Goal: Task Accomplishment & Management: Use online tool/utility

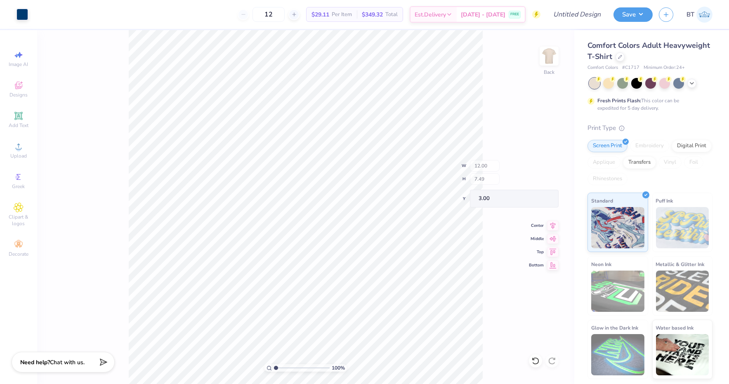
type input "2.61"
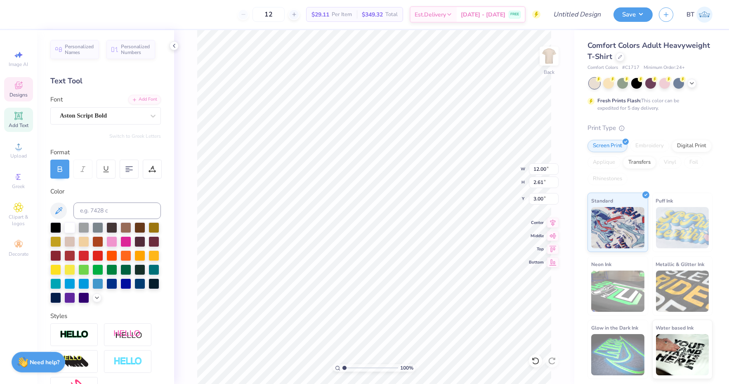
scroll to position [0, 2]
type textarea "Alpha Chi Omega"
type textarea "S"
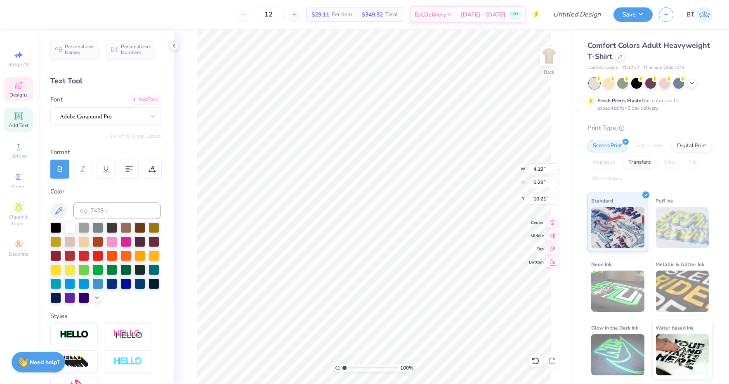
type textarea "BOISE, [US_STATE]"
type input "12.61"
type input "2.40"
type input "3.00"
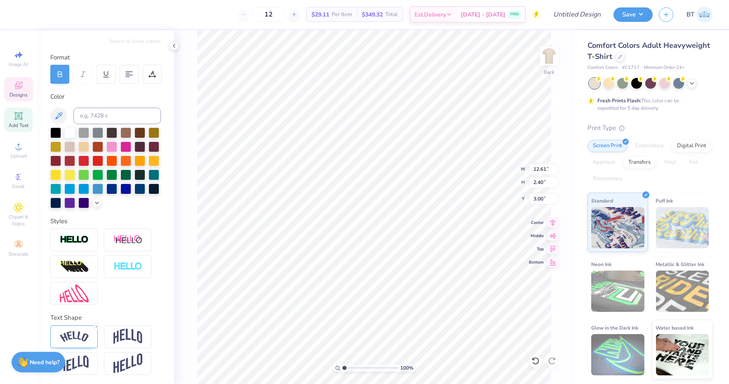
scroll to position [95, 0]
click at [71, 332] on img at bounding box center [74, 337] width 29 height 11
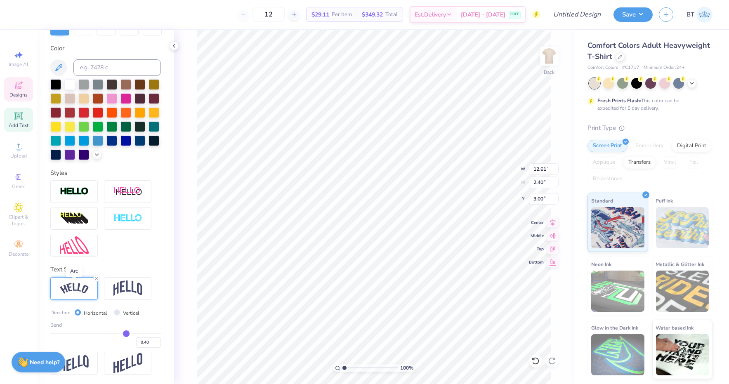
scroll to position [142, 0]
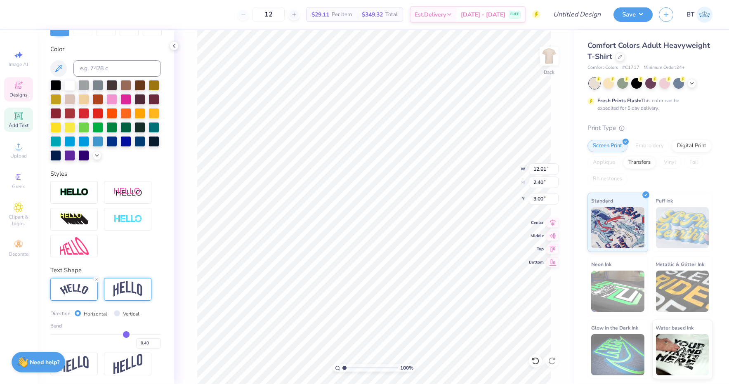
click at [128, 279] on div at bounding box center [127, 289] width 47 height 23
type input "11.43"
type input "3.00"
type input "2.90"
click at [91, 298] on div at bounding box center [73, 289] width 47 height 23
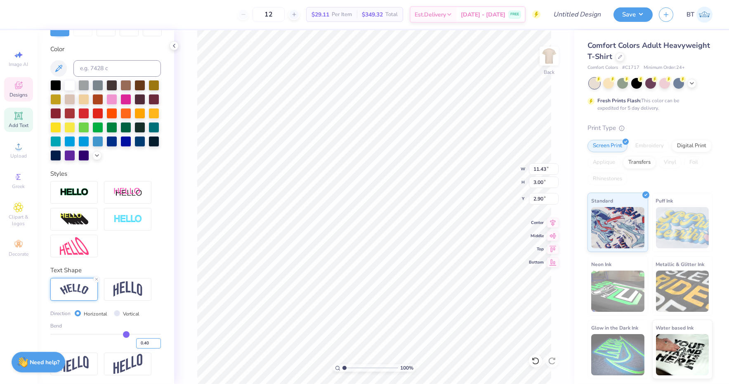
type input "12.61"
type input "2.40"
type input "3.00"
type input "0.41"
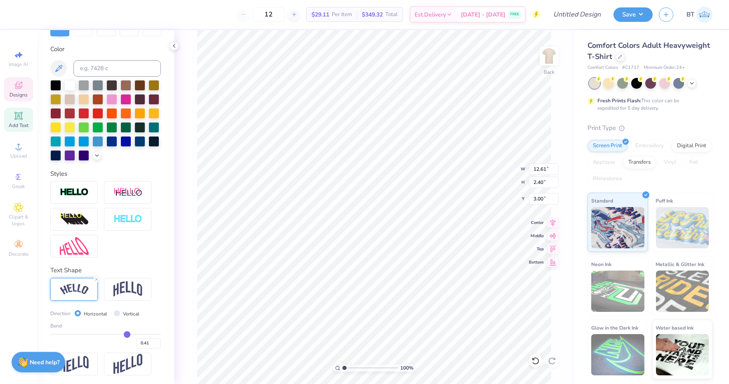
type input "0.42"
type input "0.43"
type input "0.44"
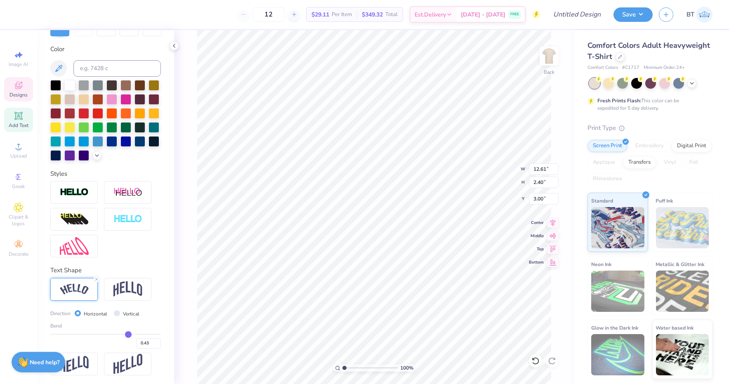
type input "0.44"
type input "0.45"
type input "0.46"
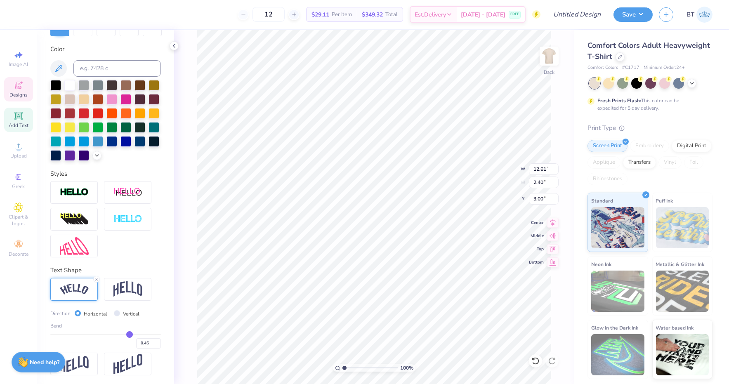
type input "0.47"
type input "0.48"
drag, startPoint x: 126, startPoint y: 335, endPoint x: 130, endPoint y: 335, distance: 4.5
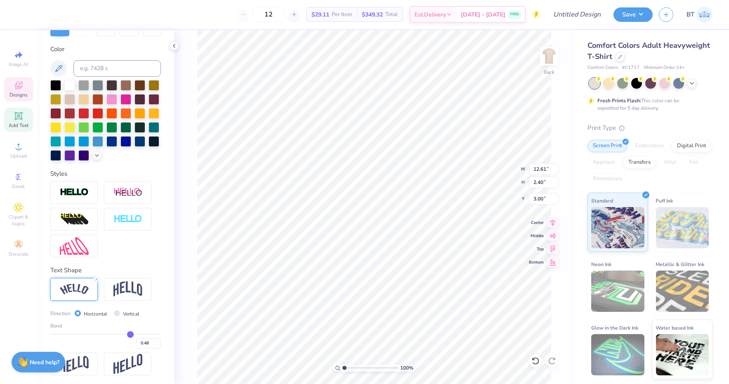
type input "0.48"
click at [130, 335] on input "range" at bounding box center [105, 334] width 111 height 1
type input "12.83"
type input "2.78"
type input "2.81"
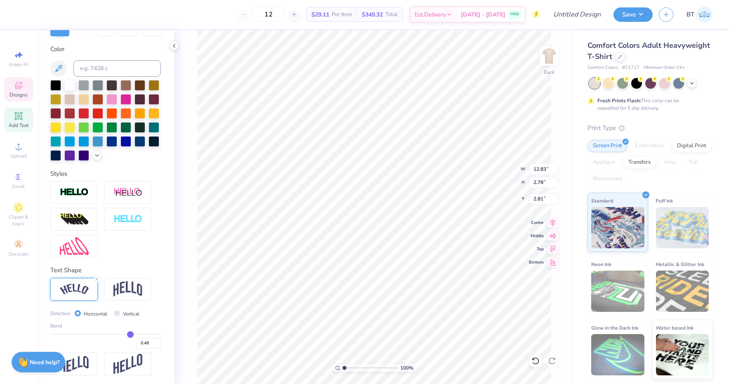
type input "0.47"
type input "0.46"
type input "0.45"
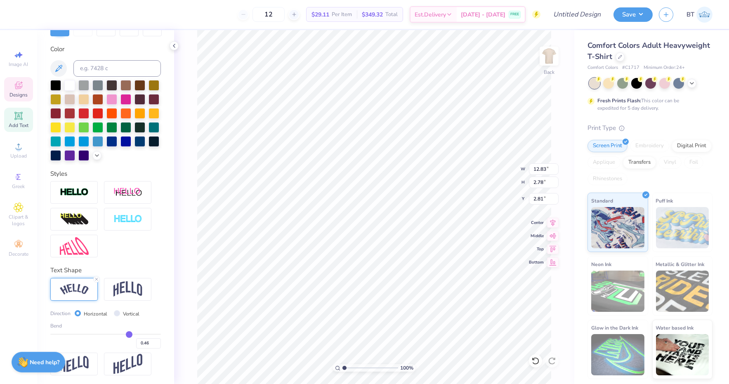
type input "0.45"
type input "0.44"
type input "0.43"
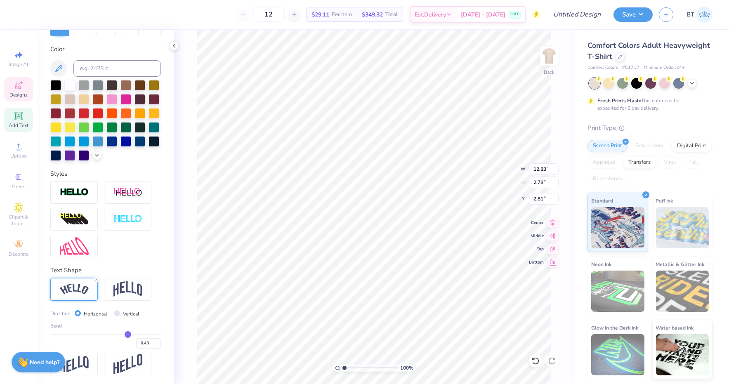
type input "0.42"
type input "0.41"
type input "0.4"
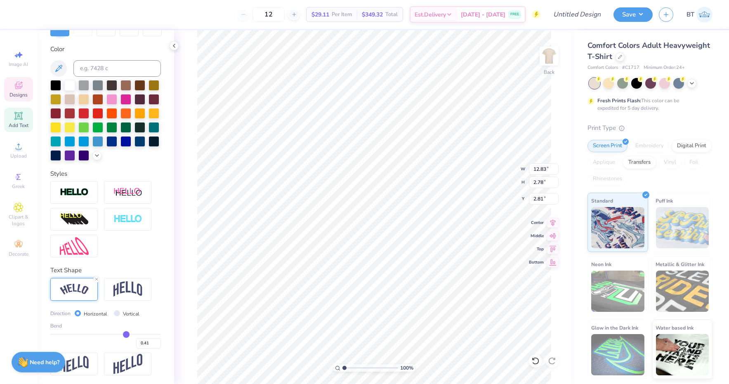
type input "0.40"
type input "0.39"
type input "0.38"
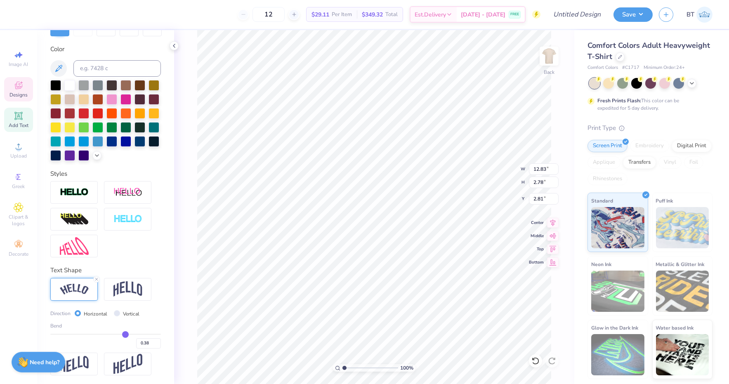
type input "0.37"
type input "0.36"
type input "0.37"
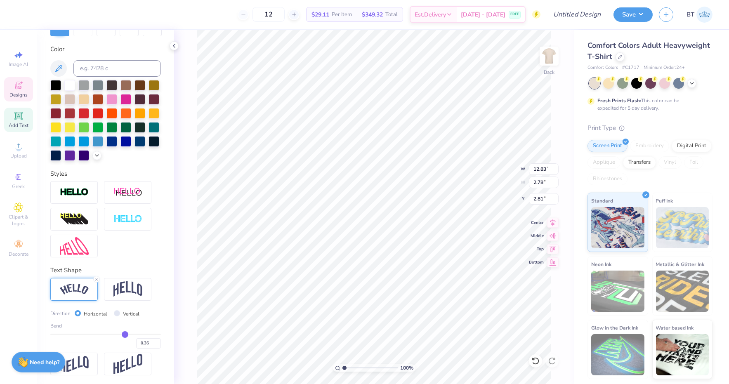
type input "0.37"
type input "0.38"
type input "0.39"
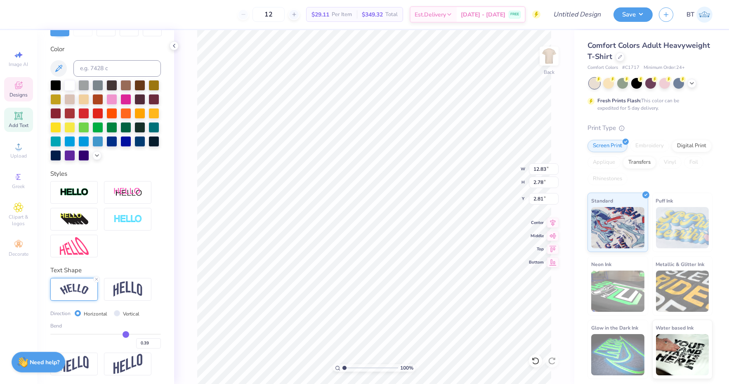
type input "0.4"
type input "0.40"
drag, startPoint x: 130, startPoint y: 335, endPoint x: 126, endPoint y: 335, distance: 4.5
type input "0.4"
click at [126, 335] on input "range" at bounding box center [105, 334] width 111 height 1
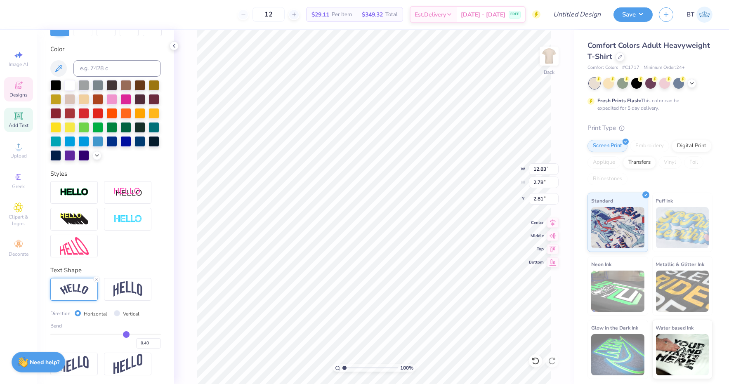
type input "12.61"
type input "2.40"
type input "3.00"
click at [116, 313] on input "Vertical" at bounding box center [117, 313] width 6 height 6
radio input "true"
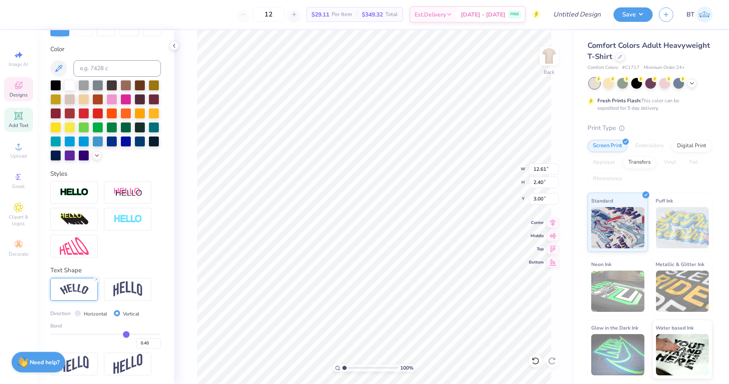
type input "11.41"
type input "12.26"
type input "0.53"
click at [116, 313] on input "Vertical" at bounding box center [117, 313] width 6 height 6
click at [76, 313] on input "Horizontal" at bounding box center [78, 313] width 6 height 6
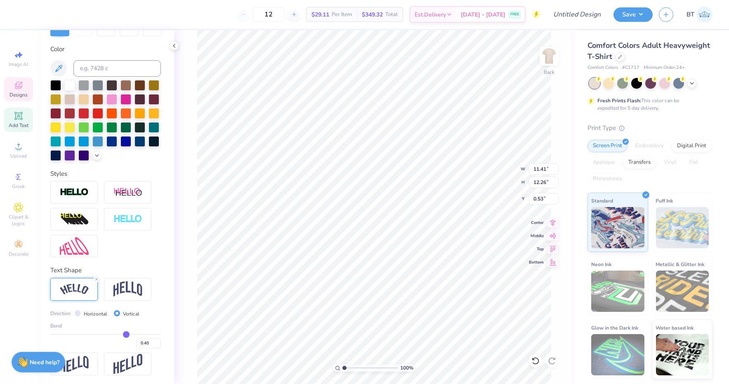
radio input "true"
type input "12.61"
type input "2.40"
type input "5.26"
type input "2.35"
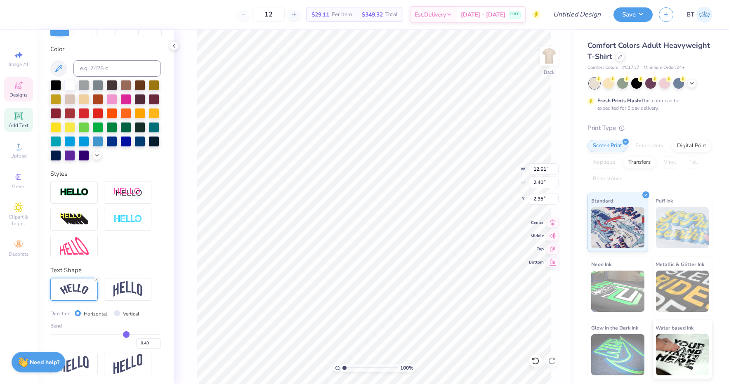
type input "10.72"
type input "2.04"
type input "2.77"
type input "3.00"
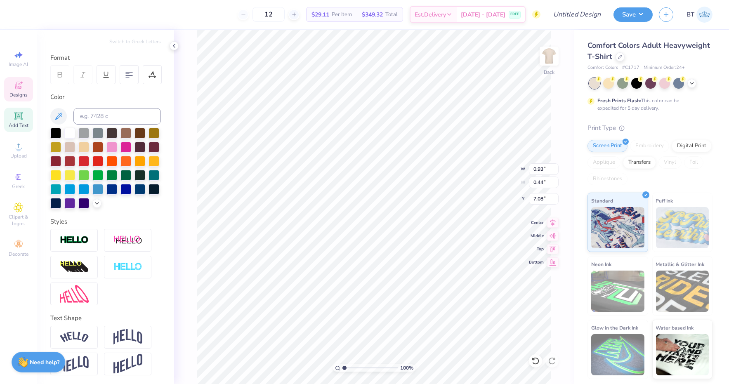
type input "14.55"
type input "1.98"
type input "9.90"
type input "6.43"
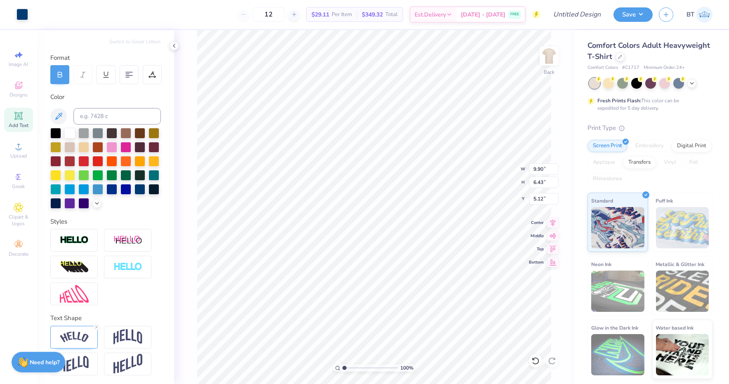
type input "4.59"
type input "10.53"
type input "2.33"
type input "4.02"
type input "0.49"
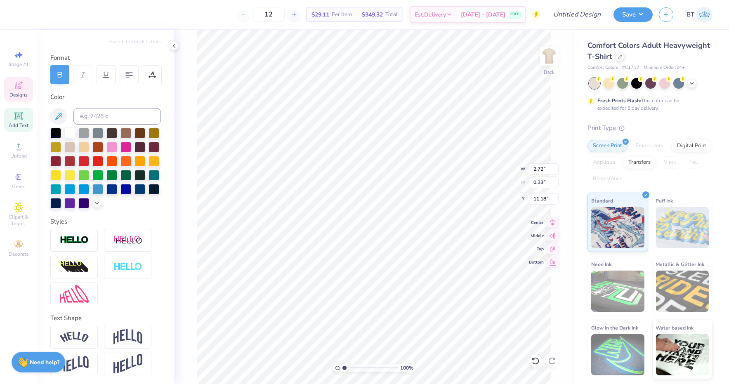
type input "11.25"
type input "2.88"
type input "0.35"
type input "11.19"
type input "7.15"
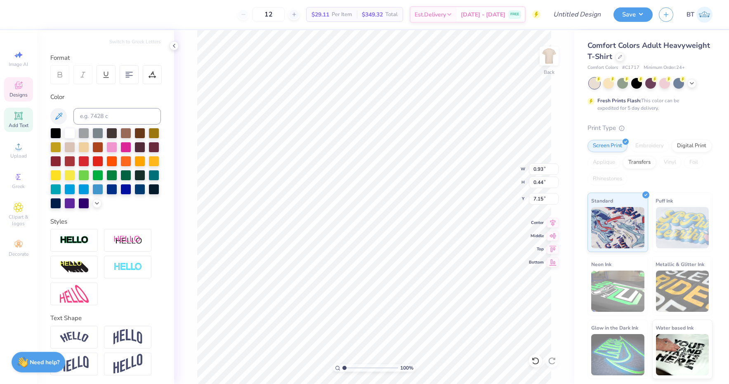
type input "0.76"
type input "0.45"
type input "7.15"
type textarea "1885"
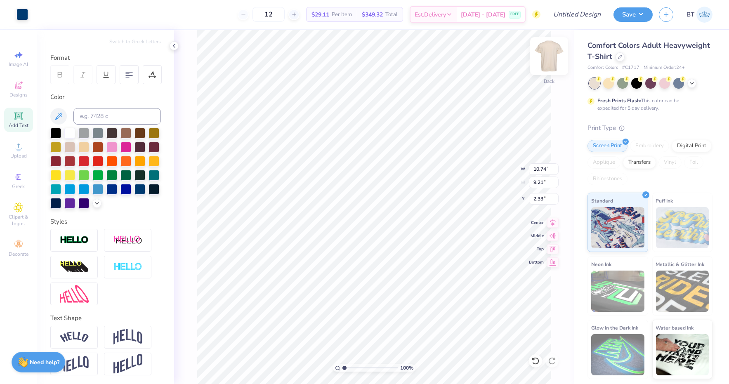
click at [551, 53] on img at bounding box center [549, 56] width 33 height 33
click at [623, 57] on div at bounding box center [620, 56] width 9 height 9
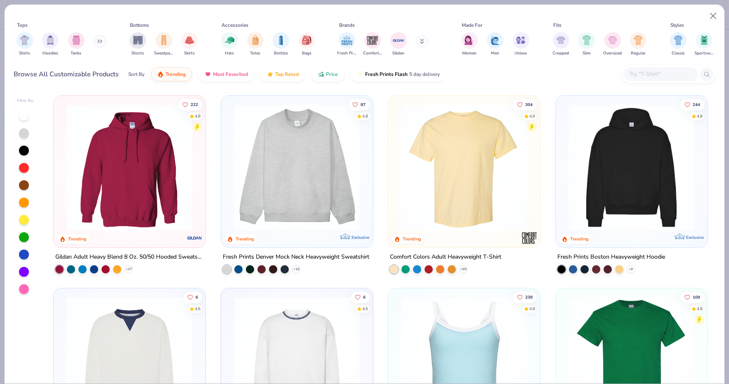
click at [642, 73] on input "text" at bounding box center [661, 73] width 64 height 9
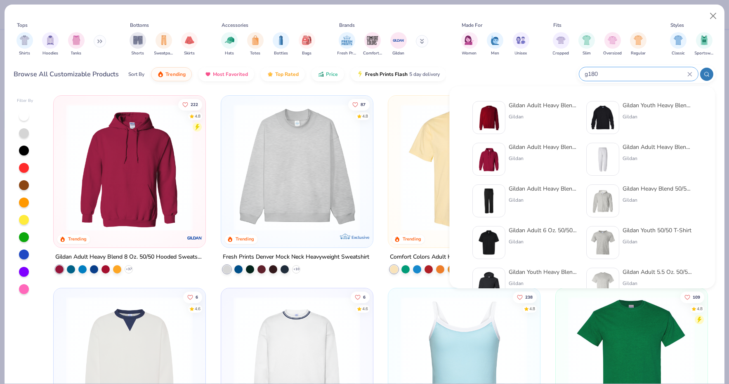
type input "g180"
click at [545, 109] on div "Gildan Adult Heavy Blend Adult 8 Oz. 50/50 Fleece Crew Gildan" at bounding box center [543, 117] width 69 height 33
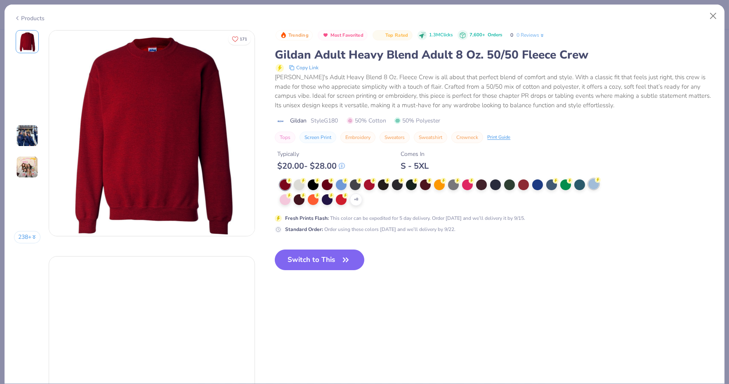
drag, startPoint x: 594, startPoint y: 181, endPoint x: 595, endPoint y: 185, distance: 4.3
click at [594, 181] on div at bounding box center [594, 184] width 11 height 11
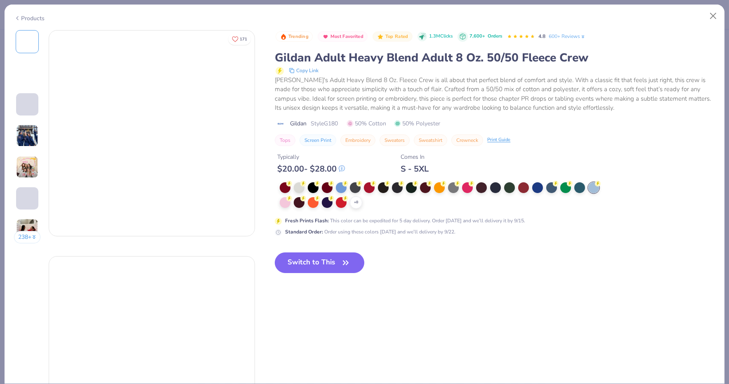
click at [595, 185] on div at bounding box center [594, 187] width 11 height 11
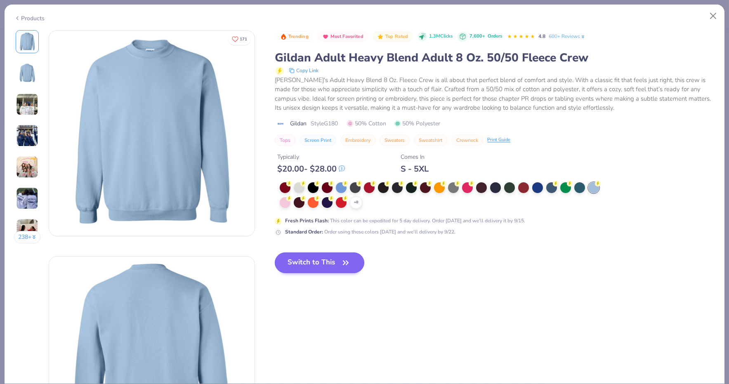
click at [352, 262] on icon "button" at bounding box center [346, 263] width 12 height 12
click at [324, 262] on button "Switch to This" at bounding box center [320, 263] width 90 height 21
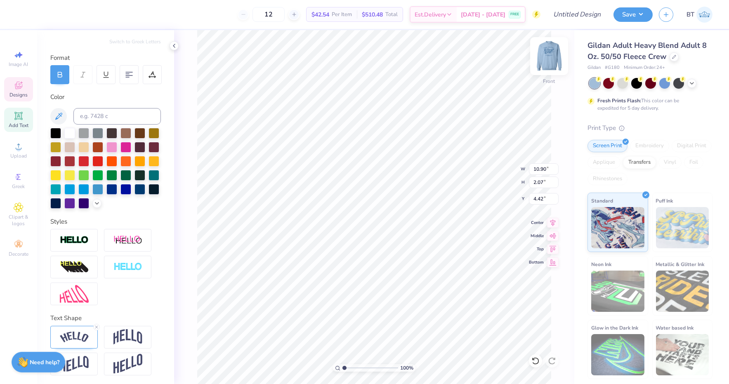
click at [548, 52] on img at bounding box center [549, 56] width 33 height 33
type input "0.93"
type input "0.44"
type input "3.76"
type input "0.80"
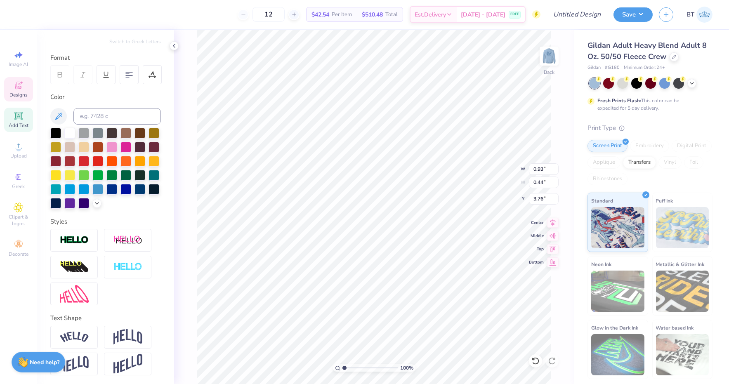
type input "0.45"
type input "3.76"
click at [97, 325] on icon at bounding box center [96, 327] width 5 height 5
type input "9.71"
type input "1.63"
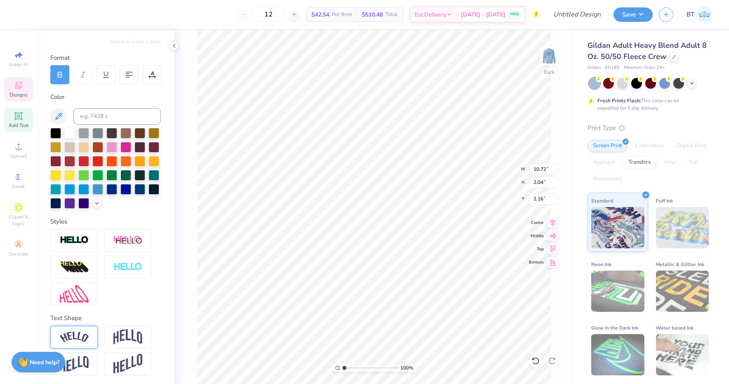
type input "2.54"
type input "9.71"
type input "1.63"
type input "2.54"
type input "7.46"
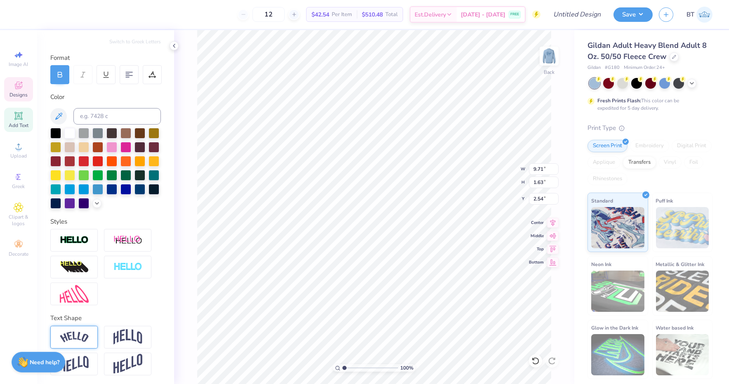
type input "1.25"
type input "3.00"
click at [550, 63] on img at bounding box center [549, 56] width 33 height 33
click at [644, 13] on button "Save" at bounding box center [633, 13] width 39 height 14
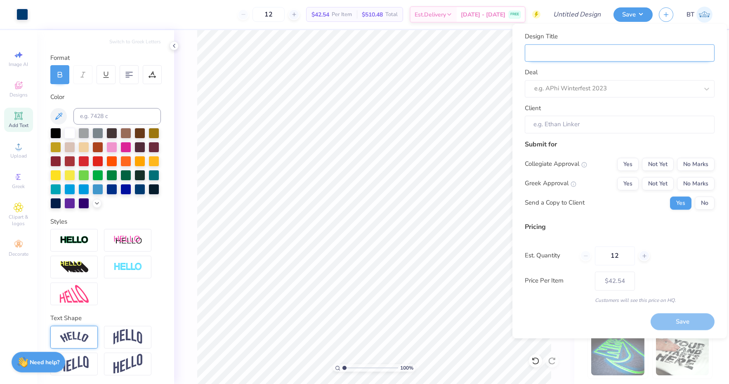
click at [630, 55] on input "Design Title" at bounding box center [620, 53] width 190 height 18
type input "A"
type input "AX"
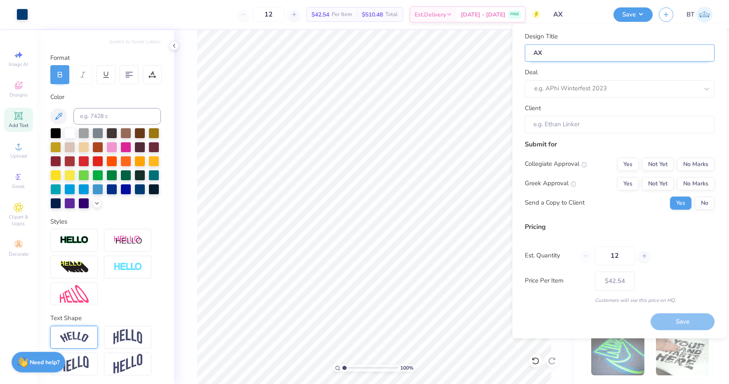
type input "AXO"
type input "AXO R"
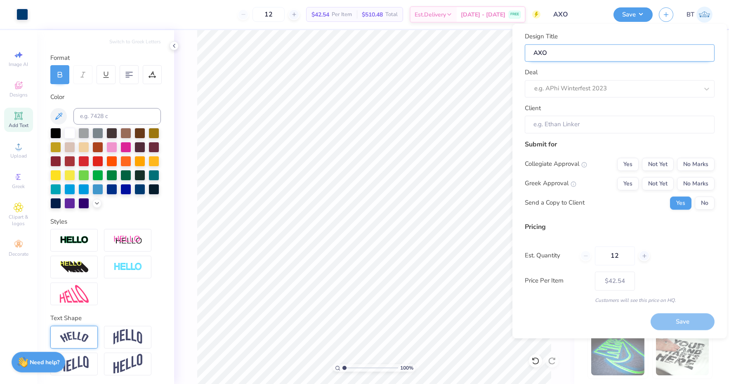
type input "AXO R"
type input "AXO Re"
type input "AXO Ret"
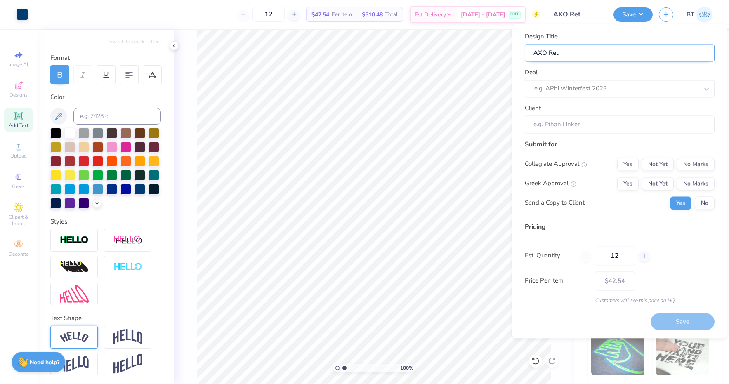
type input "AXO Retr"
type input "AXO Retre"
type input "AXO Retrea"
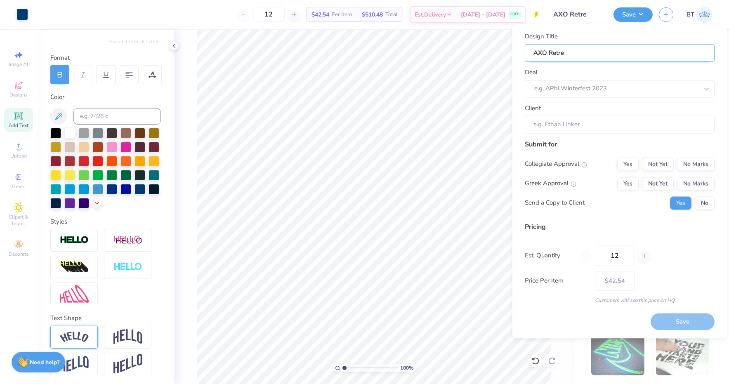
type input "AXO Retrea"
type input "AXO Retreat"
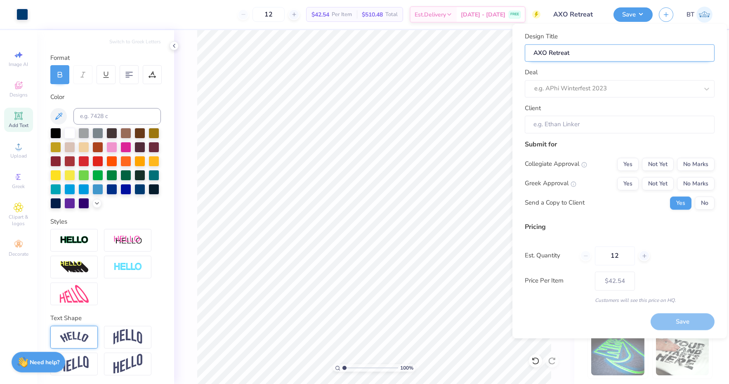
type input "AXO Retreat C"
type input "AXO Retreat Cr"
type input "AXO Retreat Cre"
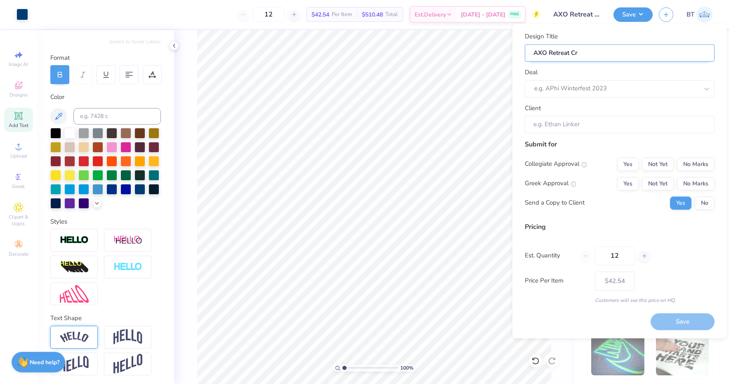
type input "AXO Retreat Cre"
type input "AXO Retreat Crew"
click at [607, 89] on div "e.g. APhi Winterfest 2023" at bounding box center [617, 88] width 164 height 9
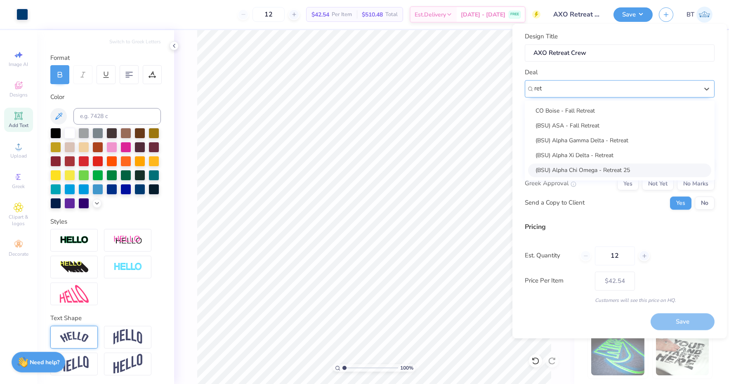
click at [588, 164] on div "(BSU) Alpha Chi Omega - Retreat 25" at bounding box center [619, 170] width 183 height 14
type input "ret"
type input "[PERSON_NAME]"
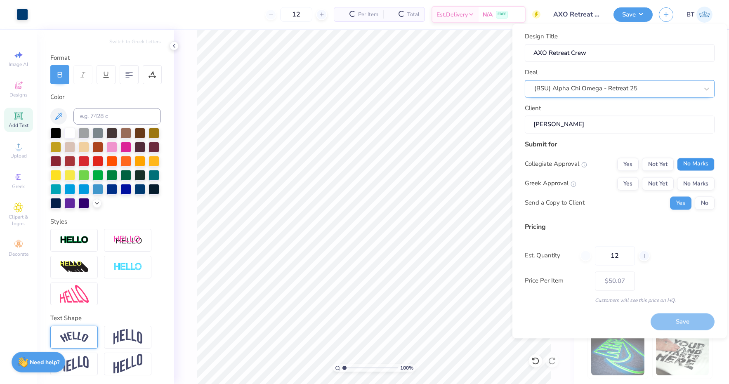
click at [699, 166] on button "No Marks" at bounding box center [696, 164] width 38 height 13
click at [646, 185] on button "Not Yet" at bounding box center [658, 183] width 32 height 13
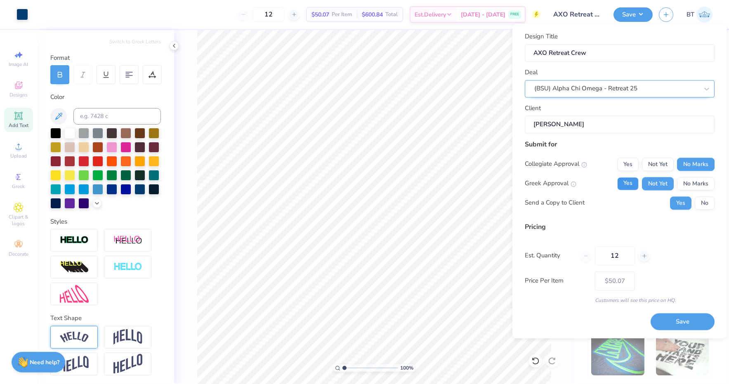
click at [635, 185] on button "Yes" at bounding box center [628, 183] width 21 height 13
click at [709, 207] on button "No" at bounding box center [705, 203] width 20 height 13
click at [678, 323] on button "Save" at bounding box center [683, 322] width 64 height 17
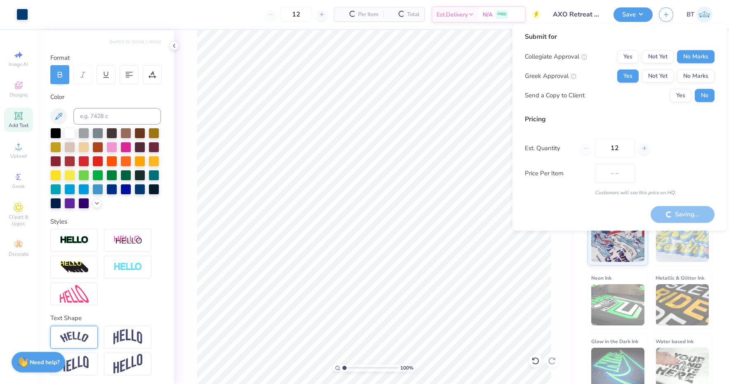
type input "– –"
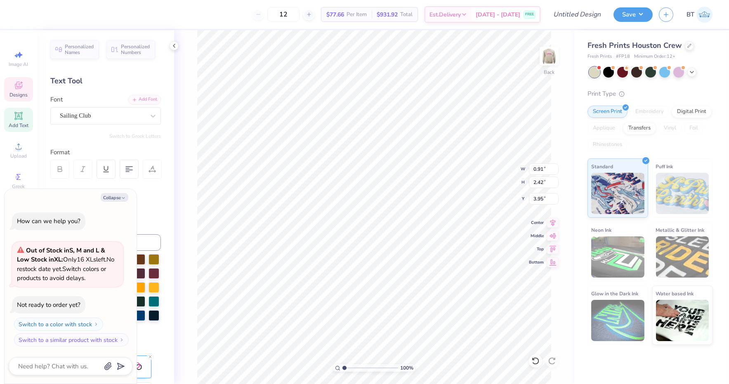
type textarea "x"
type input "4.47"
type input "2.00"
type input "3.55"
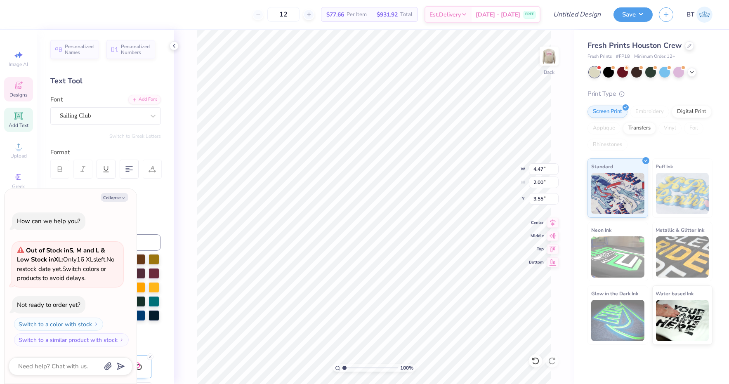
type textarea "x"
type textarea "ELTA ZE"
type textarea "x"
type textarea "ELTA Z"
type textarea "x"
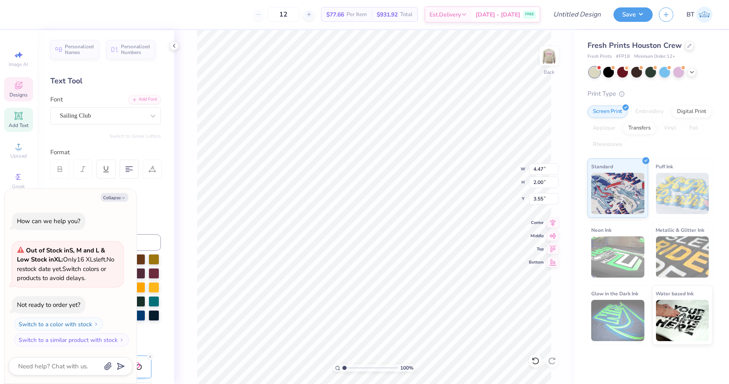
type textarea "ELTA"
type textarea "x"
type textarea "ELTA"
type textarea "x"
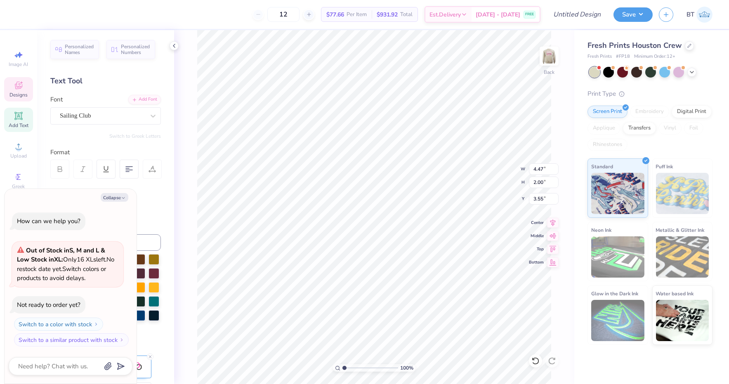
type textarea "ELT"
type textarea "x"
type textarea "EL"
type textarea "x"
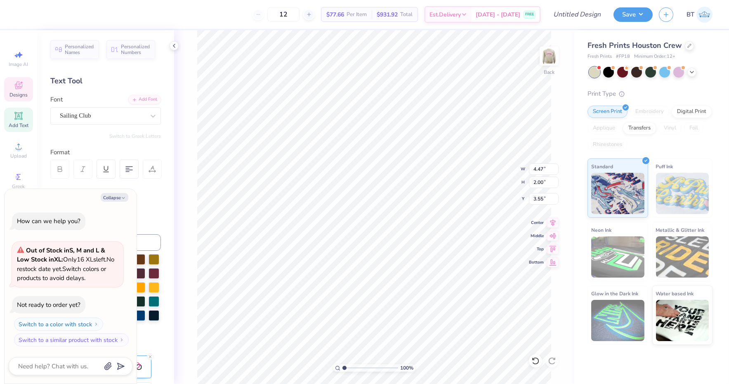
type textarea "E"
type textarea "x"
type textarea "l"
type textarea "x"
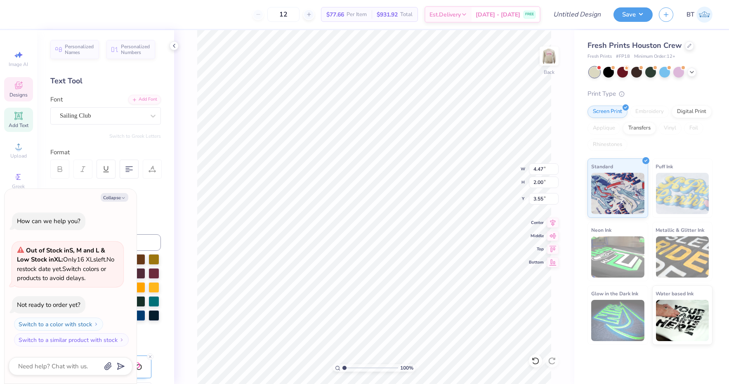
type textarea "lp"
type textarea "x"
type textarea "lph"
type textarea "x"
type textarea "lpha"
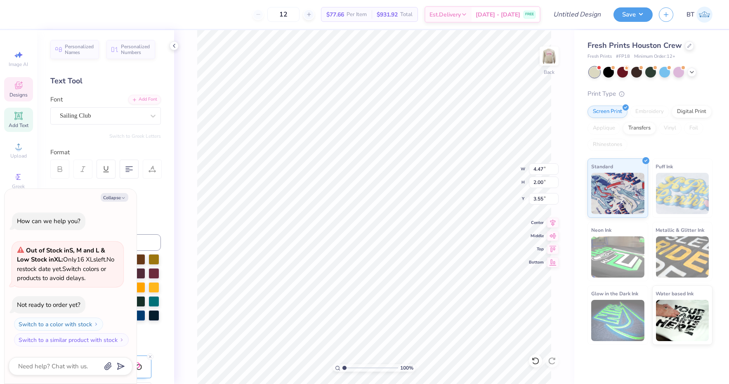
type textarea "x"
type textarea "lpha"
type textarea "x"
type textarea "lpha"
type textarea "x"
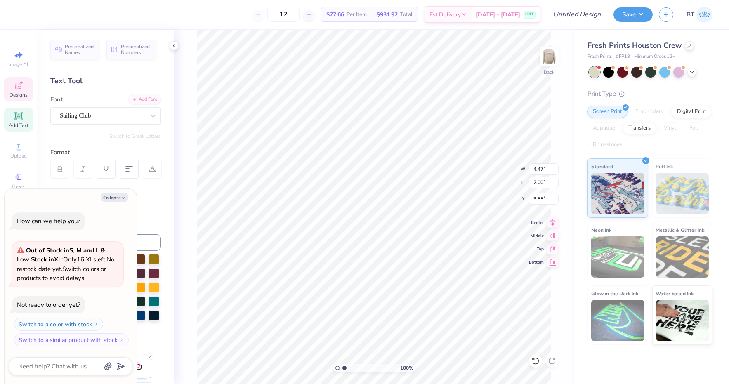
type textarea "lph"
type textarea "x"
type textarea "lp"
type textarea "x"
type textarea "l"
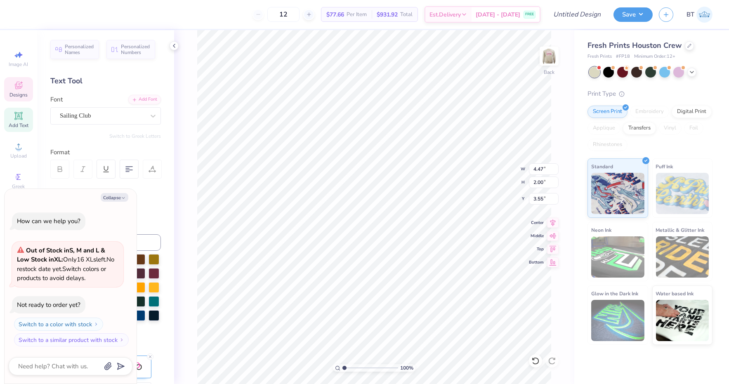
type textarea "x"
type textarea "L"
type textarea "x"
type textarea "LP"
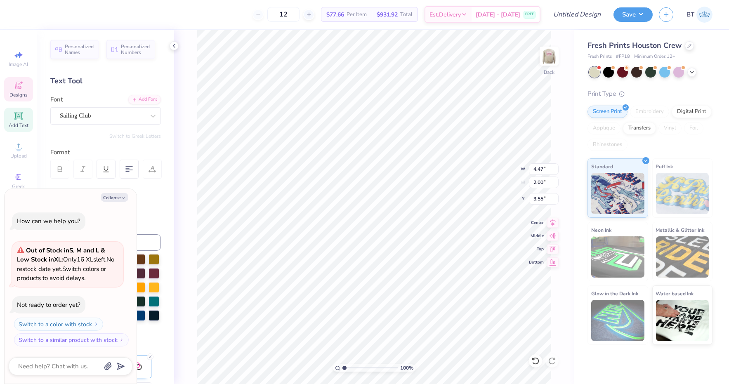
type textarea "x"
type textarea "LPH"
type textarea "x"
type textarea "LPHA"
type textarea "x"
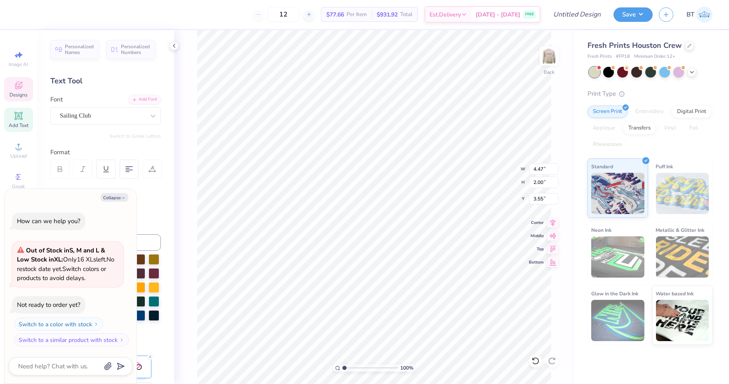
type textarea "LPHA"
type textarea "x"
type textarea "LPHA C"
type textarea "x"
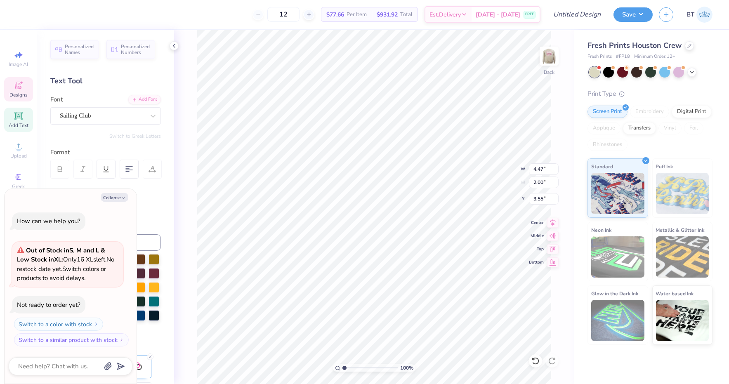
type textarea "LPHA Ch"
type textarea "x"
type input "0.96"
type input "2.41"
type input "3.95"
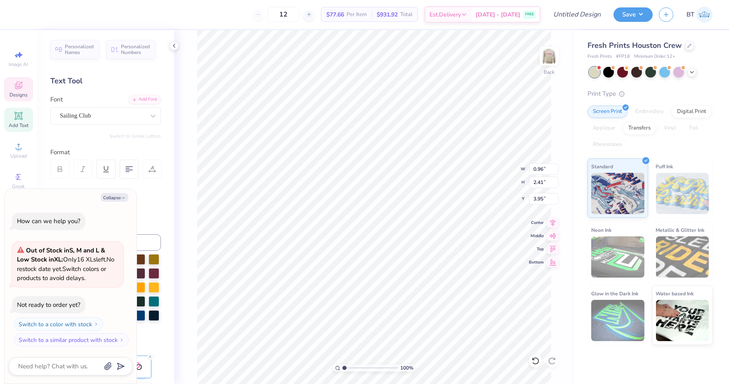
type textarea "x"
type textarea "I"
type textarea "x"
type input "0.91"
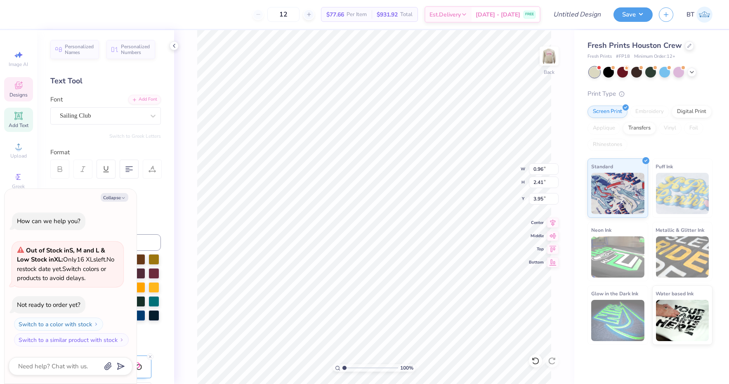
type input "2.42"
type textarea "x"
type textarea "C"
type textarea "x"
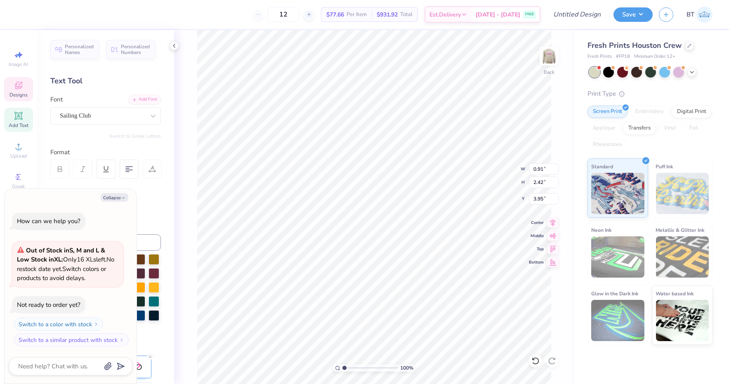
type textarea "x"
type textarea "A"
type textarea "x"
type input "0.96"
type textarea "x"
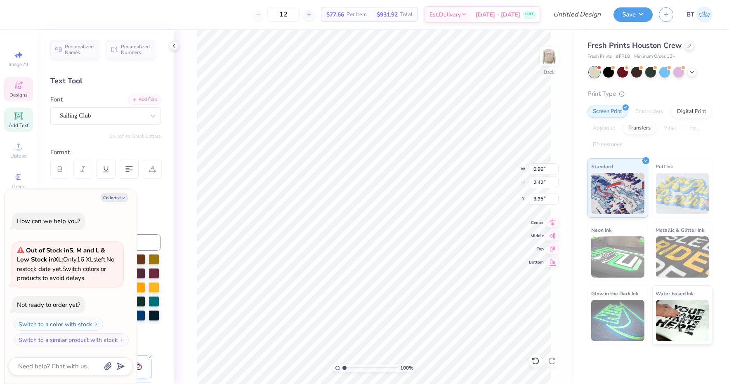
type input "4.48"
type input "2.04"
type input "3.54"
type textarea "x"
type textarea "LPHA C"
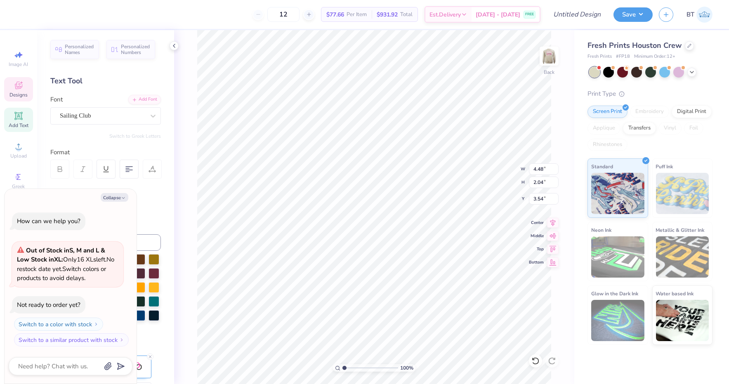
type textarea "x"
type textarea "LPHA CH"
click at [538, 358] on icon at bounding box center [536, 361] width 8 height 8
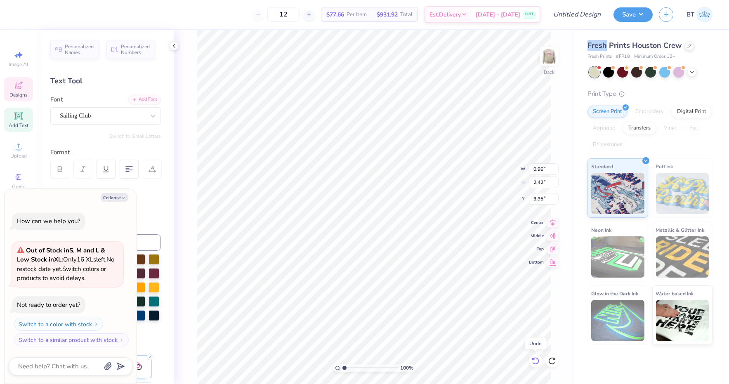
click at [538, 358] on icon at bounding box center [536, 361] width 8 height 8
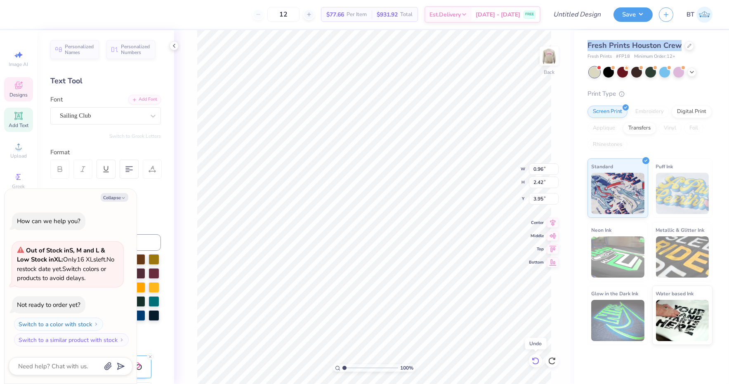
click at [538, 358] on icon at bounding box center [536, 361] width 8 height 8
type textarea "x"
type input "2.41"
click at [538, 358] on icon at bounding box center [536, 361] width 8 height 8
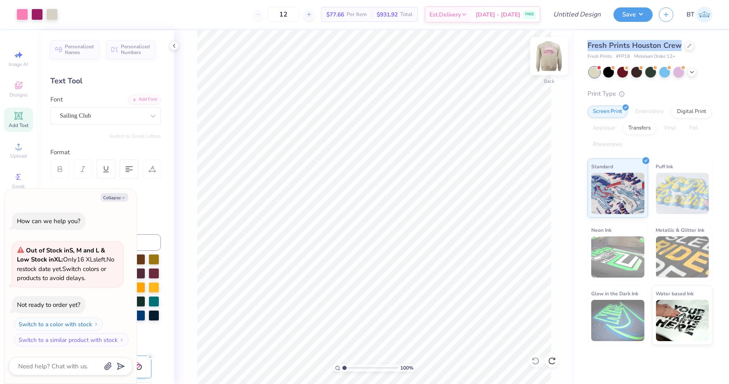
click at [554, 51] on img at bounding box center [549, 56] width 33 height 33
click at [692, 73] on icon at bounding box center [692, 71] width 7 height 7
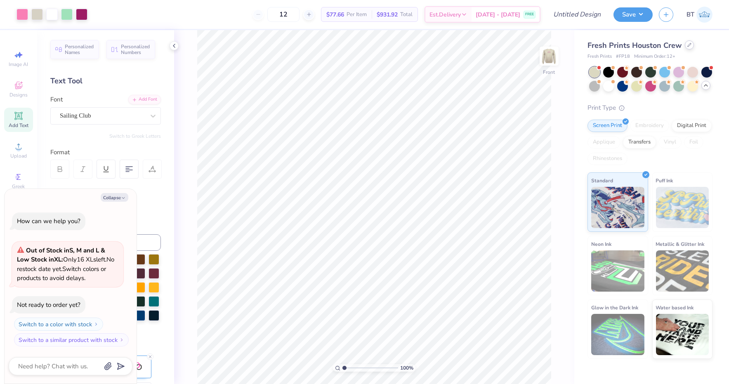
click at [690, 42] on div at bounding box center [689, 44] width 9 height 9
type textarea "x"
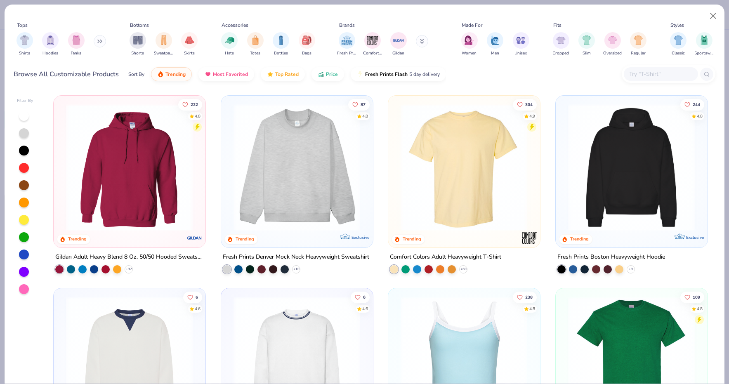
click at [642, 77] on input "text" at bounding box center [661, 73] width 64 height 9
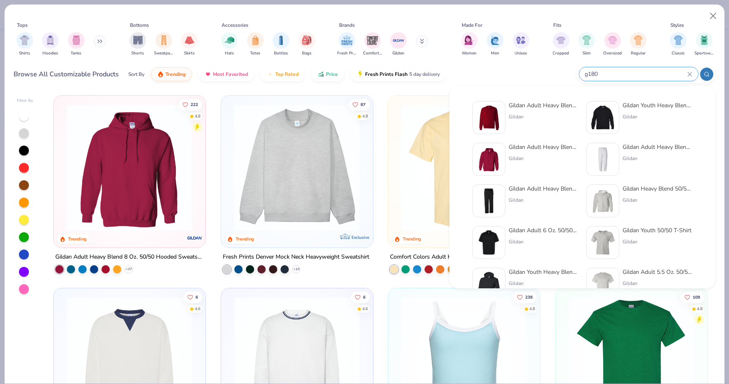
type input "g180"
click at [541, 105] on div "Gildan Adult Heavy Blend Adult 8 Oz. 50/50 Fleece Crew" at bounding box center [543, 105] width 69 height 9
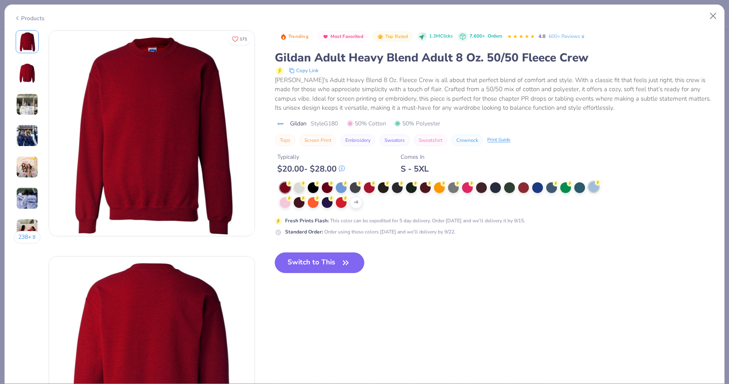
click at [597, 183] on icon at bounding box center [598, 183] width 6 height 6
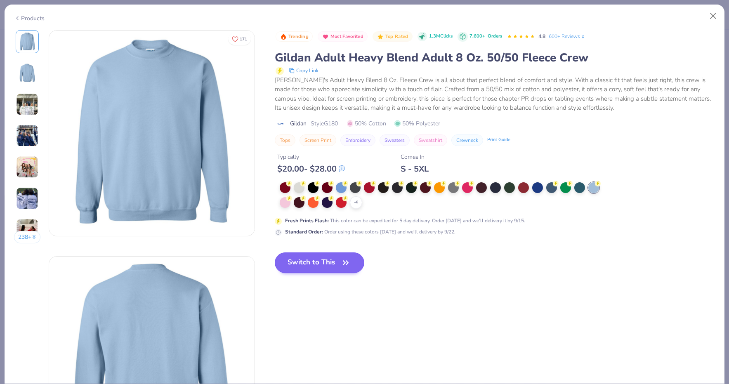
click at [347, 261] on icon "button" at bounding box center [345, 263] width 5 height 4
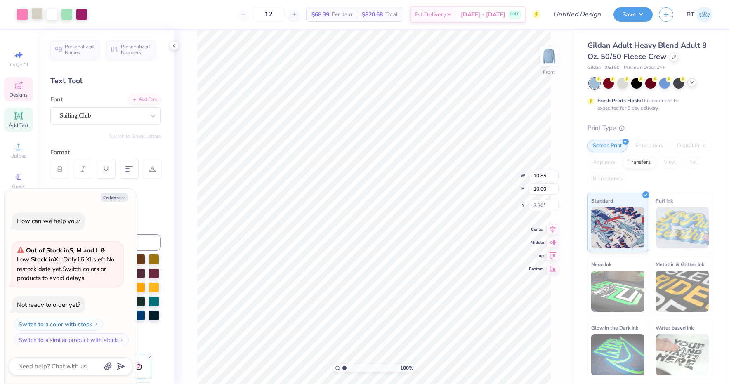
click at [32, 17] on div at bounding box center [37, 14] width 12 height 12
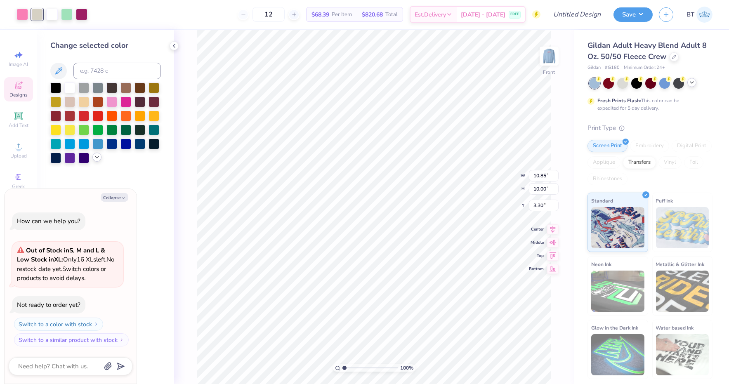
click at [96, 161] on icon at bounding box center [97, 157] width 7 height 7
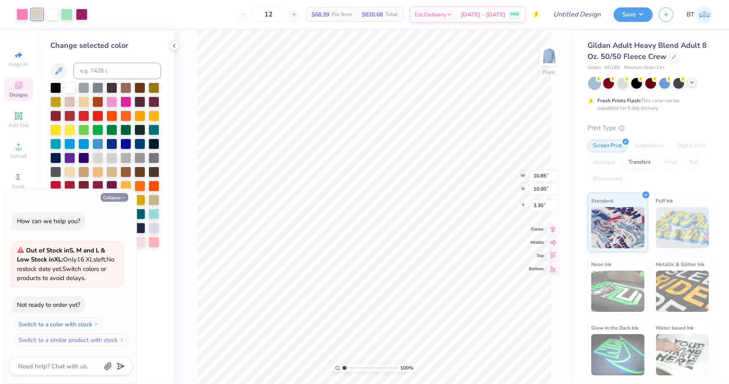
click at [120, 199] on button "Collapse" at bounding box center [115, 197] width 28 height 9
type textarea "x"
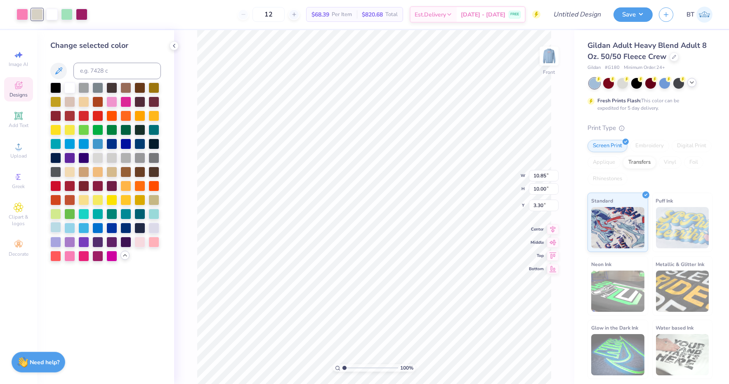
click at [57, 229] on div at bounding box center [55, 227] width 11 height 11
click at [68, 230] on div at bounding box center [69, 227] width 11 height 11
click at [98, 143] on div at bounding box center [97, 143] width 11 height 11
click at [54, 229] on div at bounding box center [55, 227] width 11 height 11
click at [25, 19] on div at bounding box center [23, 14] width 12 height 12
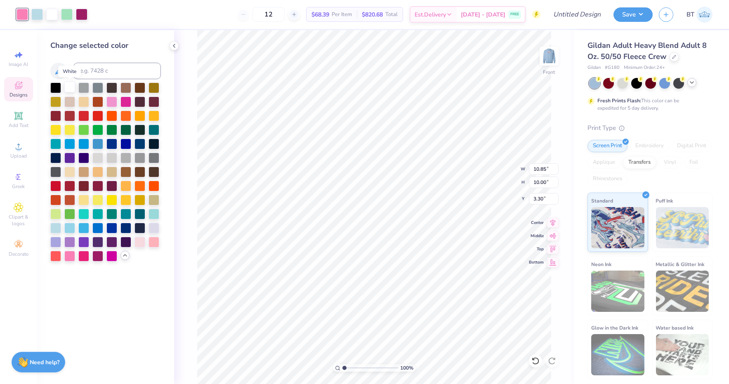
click at [70, 87] on div at bounding box center [69, 87] width 11 height 11
click at [62, 15] on div at bounding box center [67, 14] width 12 height 12
click at [139, 246] on div at bounding box center [140, 241] width 11 height 11
click at [111, 88] on div at bounding box center [112, 87] width 11 height 11
click at [55, 88] on div at bounding box center [55, 87] width 11 height 11
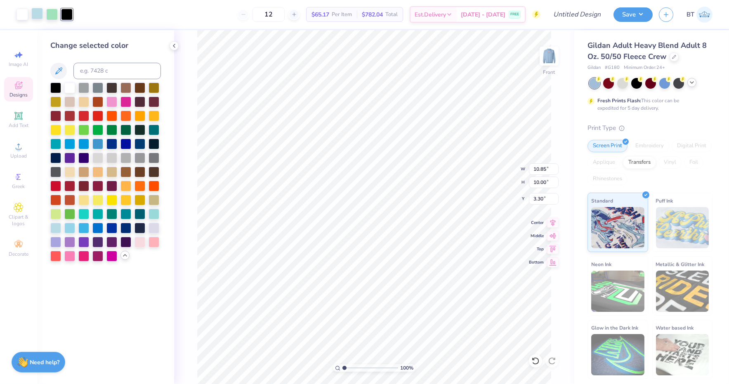
click at [35, 17] on div at bounding box center [37, 14] width 12 height 12
click at [67, 14] on div at bounding box center [67, 14] width 12 height 12
click at [556, 57] on img at bounding box center [549, 56] width 33 height 33
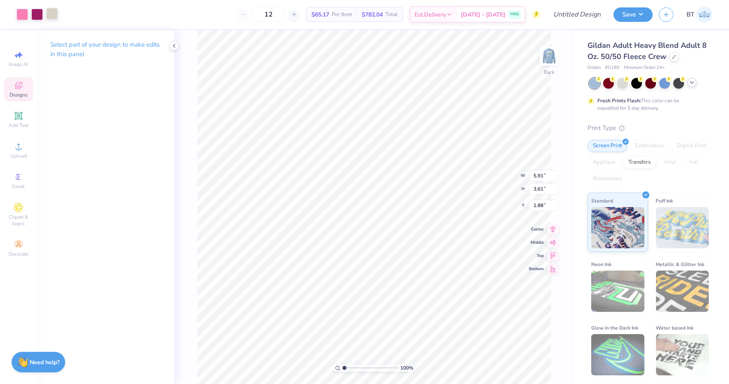
click at [46, 15] on div at bounding box center [52, 14] width 12 height 12
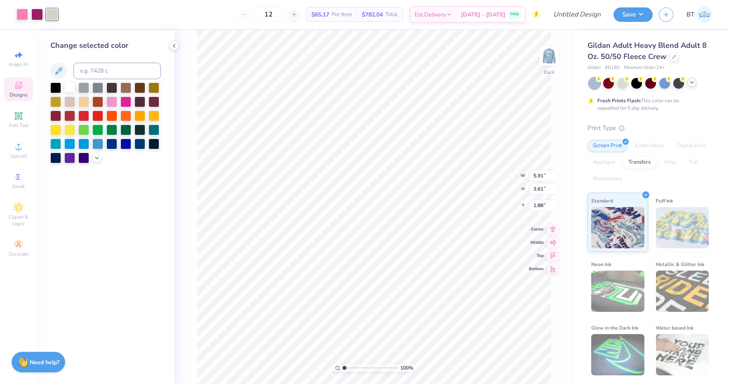
click at [70, 85] on div at bounding box center [69, 87] width 11 height 11
click at [38, 16] on div at bounding box center [37, 14] width 12 height 12
click at [59, 82] on div at bounding box center [55, 87] width 11 height 11
click at [20, 13] on div at bounding box center [23, 14] width 12 height 12
click at [97, 162] on div at bounding box center [96, 157] width 9 height 9
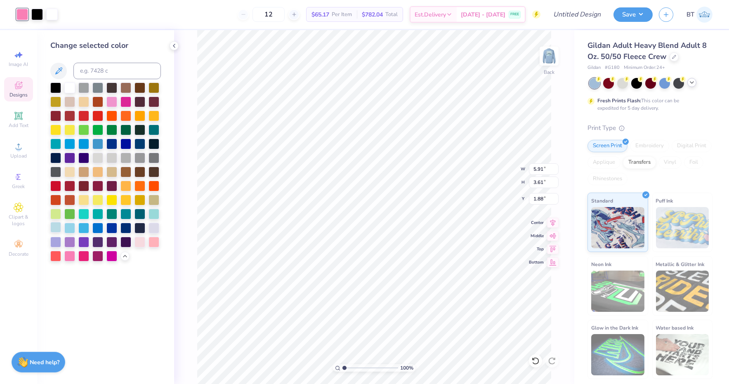
click at [57, 229] on div at bounding box center [55, 227] width 11 height 11
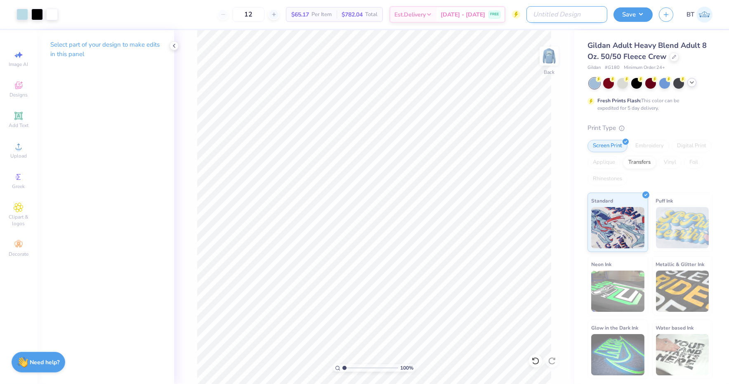
click at [585, 17] on input "Design Title" at bounding box center [567, 14] width 81 height 17
type input "AXO House Stamp"
click at [640, 22] on div "Save BT" at bounding box center [672, 14] width 116 height 29
click at [645, 16] on button "Save" at bounding box center [633, 13] width 39 height 14
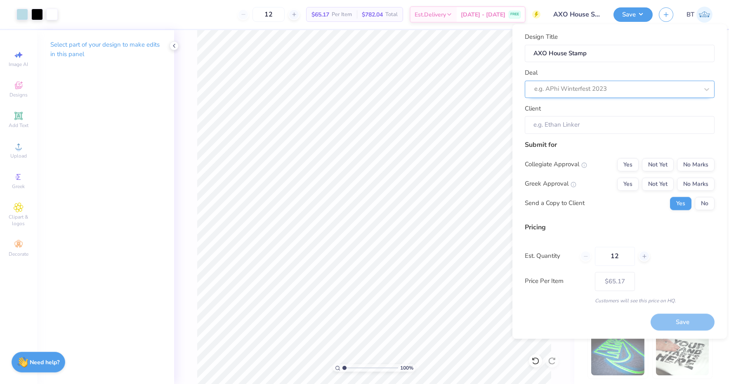
click at [676, 96] on div "e.g. APhi Winterfest 2023" at bounding box center [620, 89] width 190 height 17
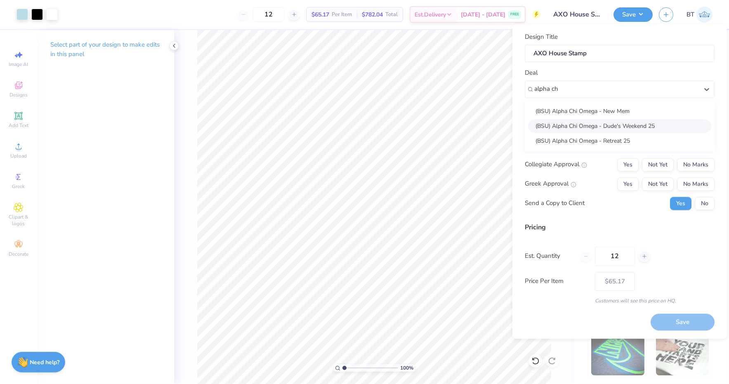
click at [618, 133] on div "(BSU) Alpha Chi Omega - New Mem (BSU) Alpha Chi Omega - Dude's Weekend 25 (BSU)…" at bounding box center [620, 126] width 190 height 50
click at [618, 136] on div "(BSU) Alpha Chi Omega - Retreat 25" at bounding box center [619, 141] width 183 height 14
type input "alpha ch"
type input "[PERSON_NAME]"
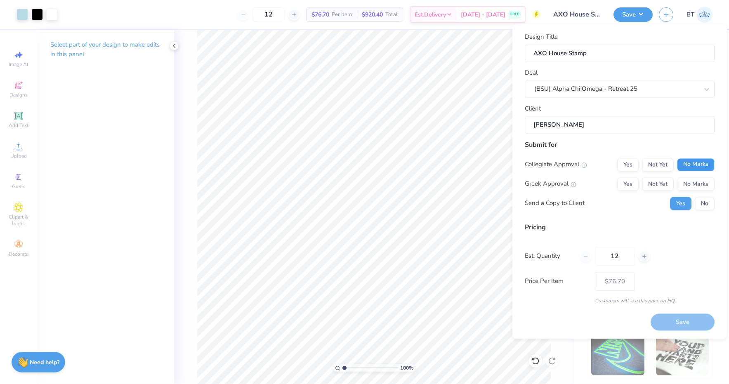
click at [699, 165] on button "No Marks" at bounding box center [696, 164] width 38 height 13
click at [629, 178] on div "Yes Not Yet No Marks" at bounding box center [666, 184] width 97 height 13
click at [629, 181] on button "Yes" at bounding box center [628, 184] width 21 height 13
click at [704, 204] on button "No" at bounding box center [705, 203] width 20 height 13
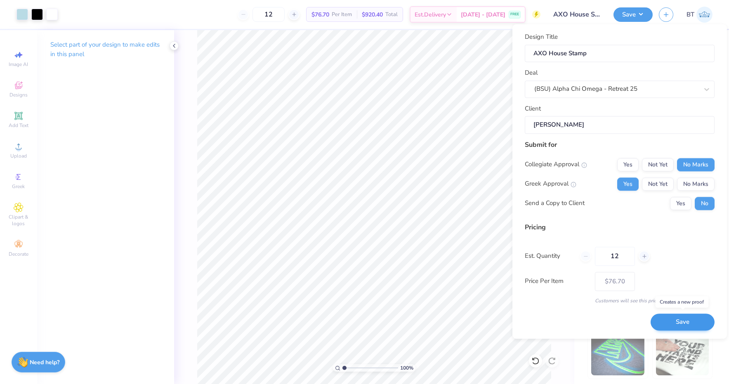
click at [686, 320] on button "Save" at bounding box center [683, 322] width 64 height 17
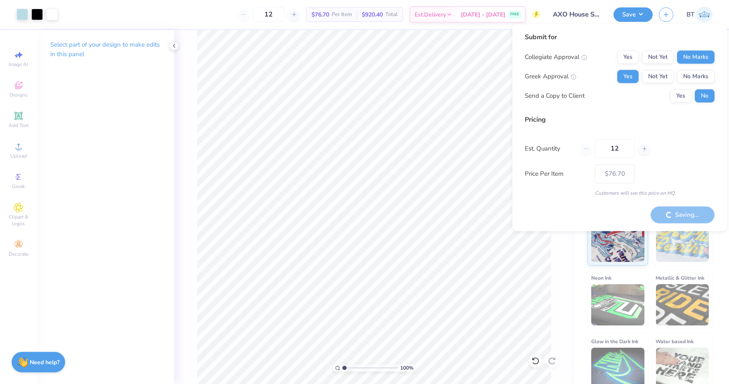
type input "– –"
